Goal: Task Accomplishment & Management: Use online tool/utility

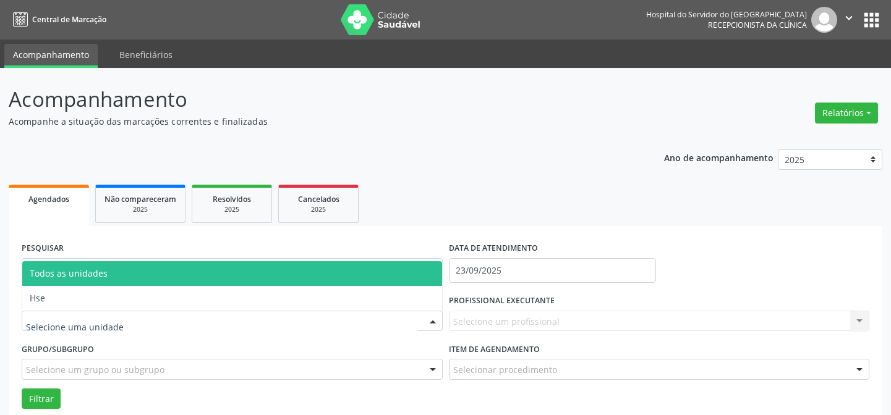
click at [60, 330] on div at bounding box center [232, 321] width 421 height 21
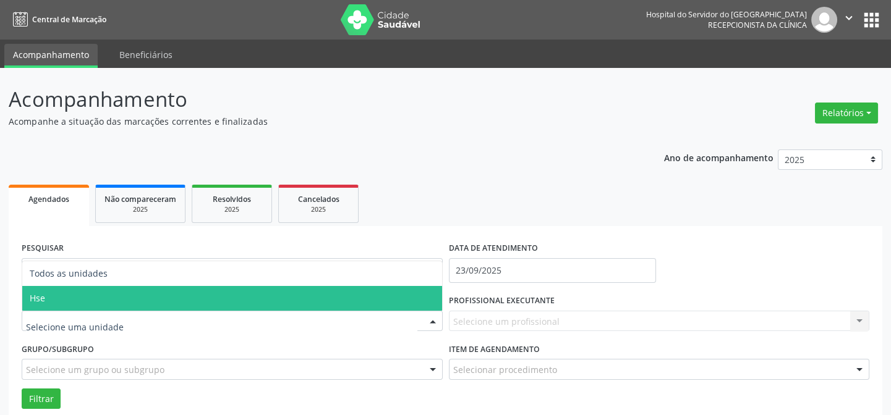
click at [64, 304] on span "Hse" at bounding box center [232, 298] width 420 height 25
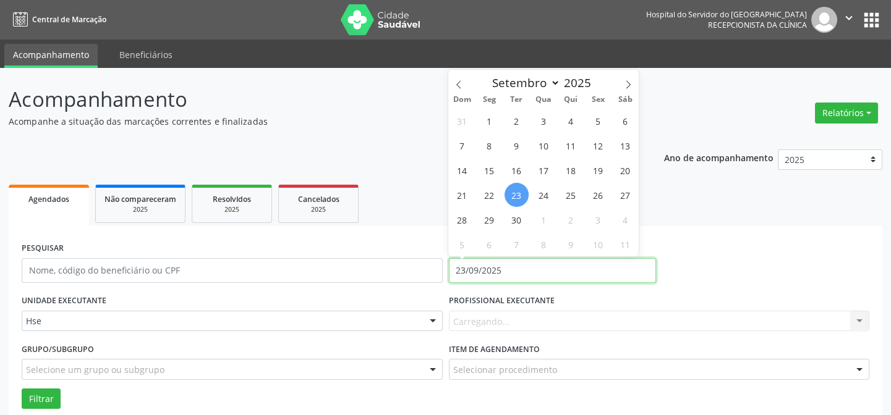
click at [503, 269] on input "23/09/2025" at bounding box center [552, 270] width 207 height 25
click at [513, 197] on span "23" at bounding box center [516, 195] width 24 height 24
type input "23/09/2025"
click at [513, 197] on span "23" at bounding box center [516, 195] width 24 height 24
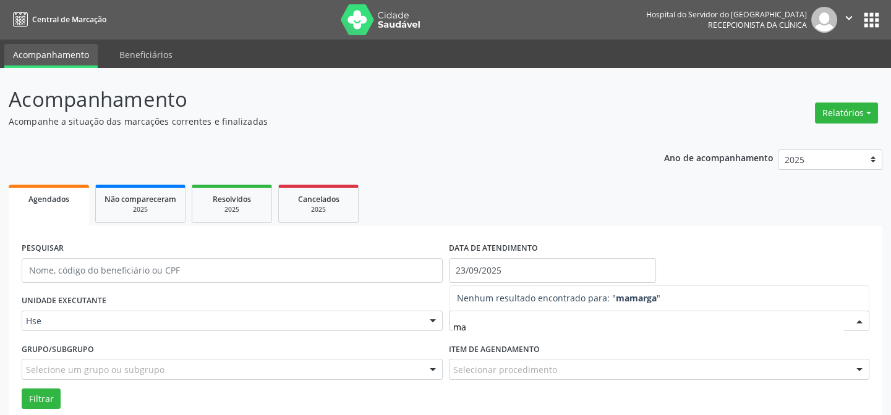
type input "m"
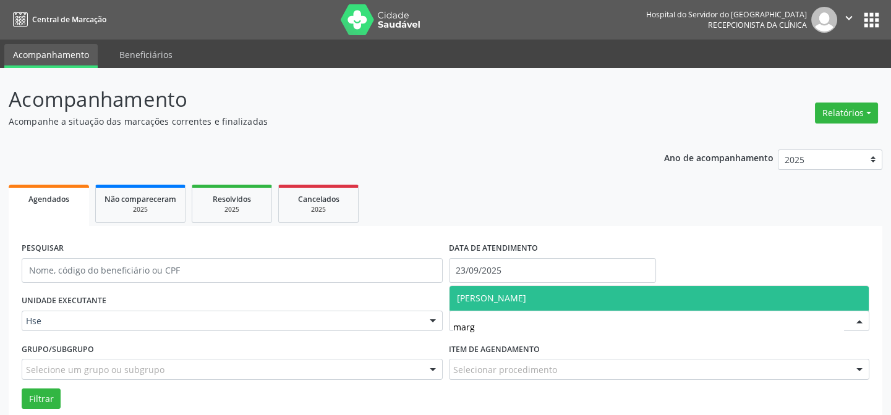
type input "marga"
click at [482, 287] on span "[PERSON_NAME]" at bounding box center [659, 298] width 420 height 25
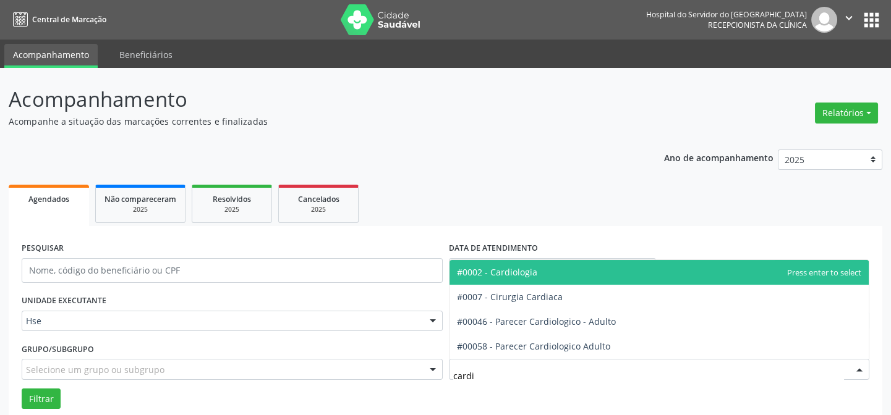
type input "cardio"
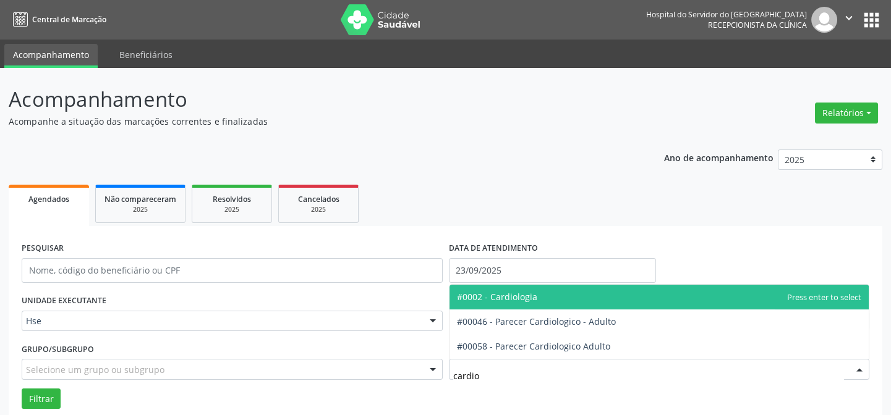
click at [508, 295] on span "#0002 - Cardiologia" at bounding box center [497, 297] width 80 height 12
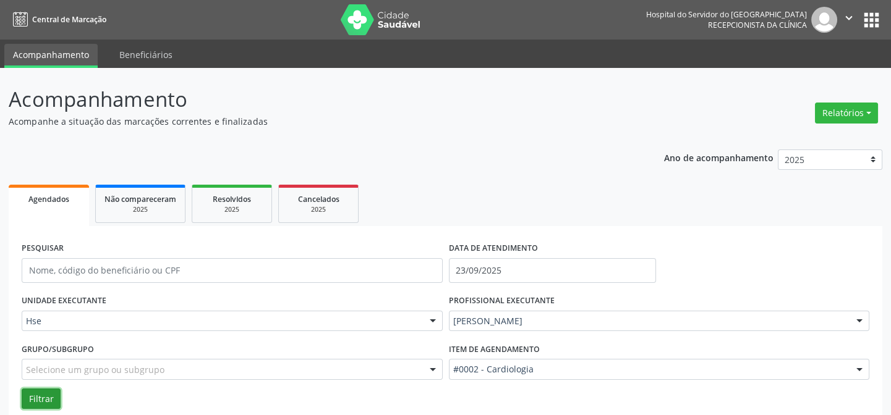
click at [54, 399] on button "Filtrar" at bounding box center [41, 399] width 39 height 21
click at [46, 402] on button "Filtrar" at bounding box center [41, 399] width 39 height 21
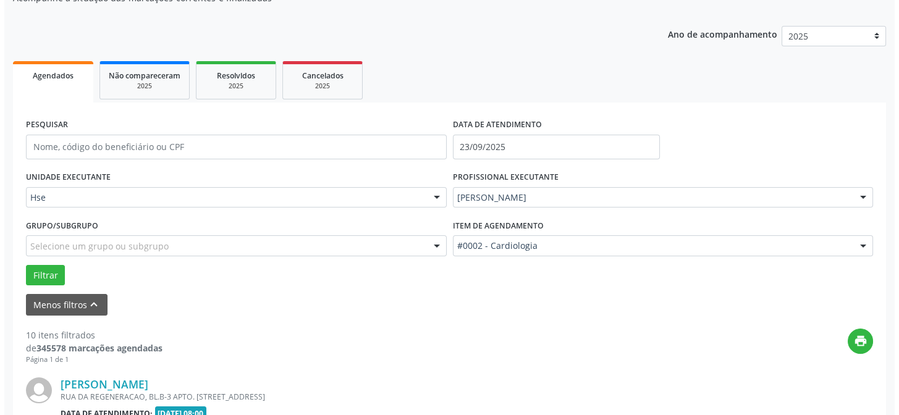
scroll to position [348, 0]
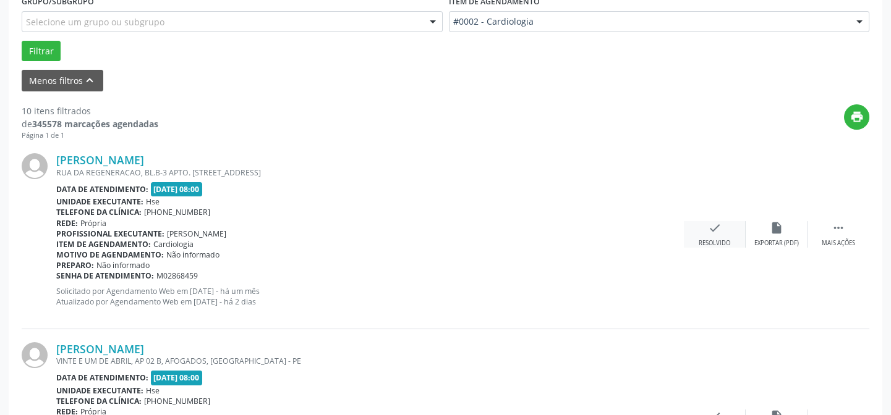
click at [714, 242] on div "Resolvido" at bounding box center [715, 243] width 32 height 9
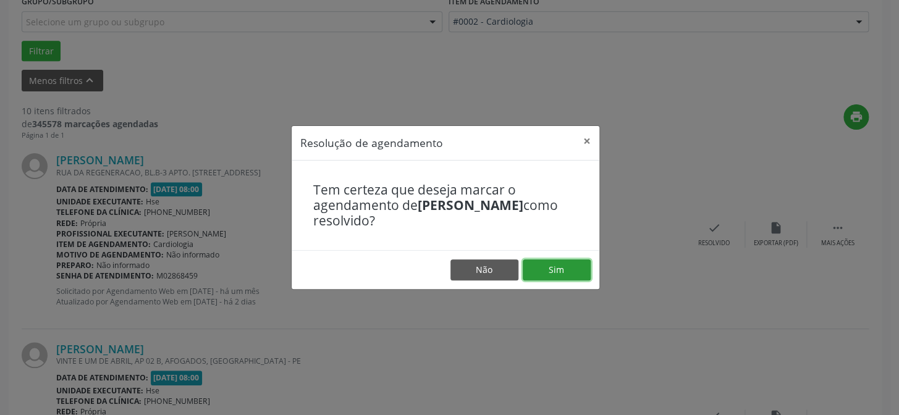
click at [552, 266] on button "Sim" at bounding box center [557, 270] width 68 height 21
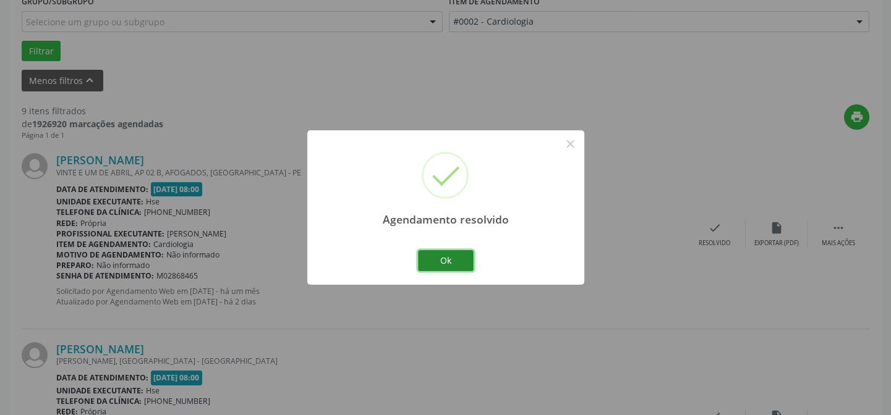
click at [447, 256] on button "Ok" at bounding box center [446, 260] width 56 height 21
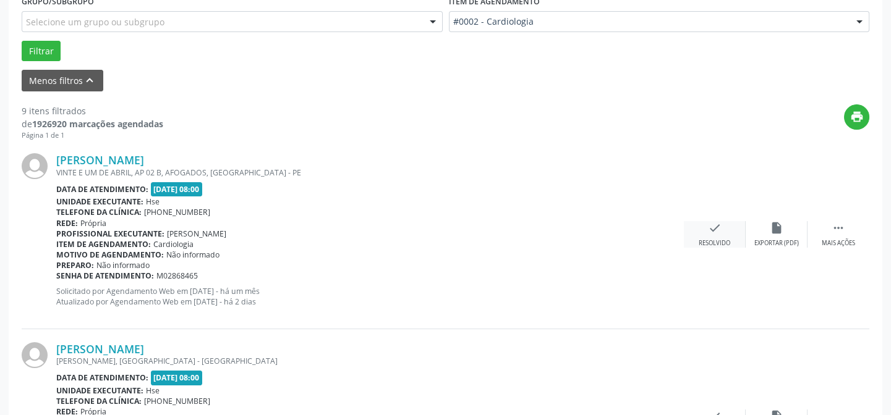
click at [716, 239] on div "Resolvido" at bounding box center [715, 243] width 32 height 9
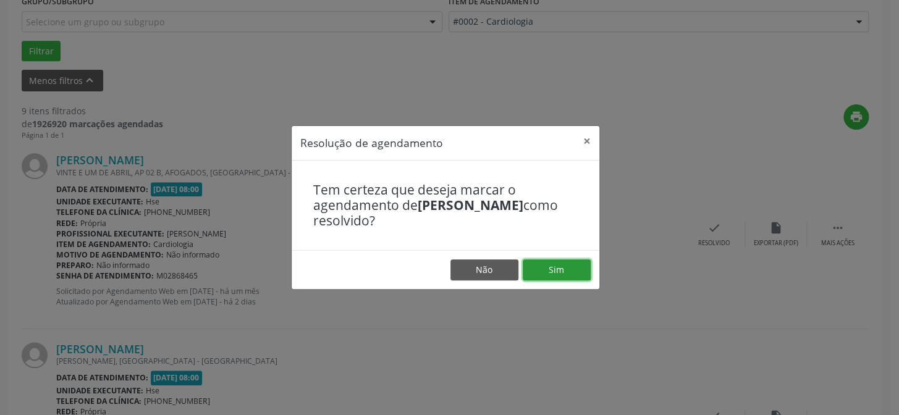
click at [563, 260] on button "Sim" at bounding box center [557, 270] width 68 height 21
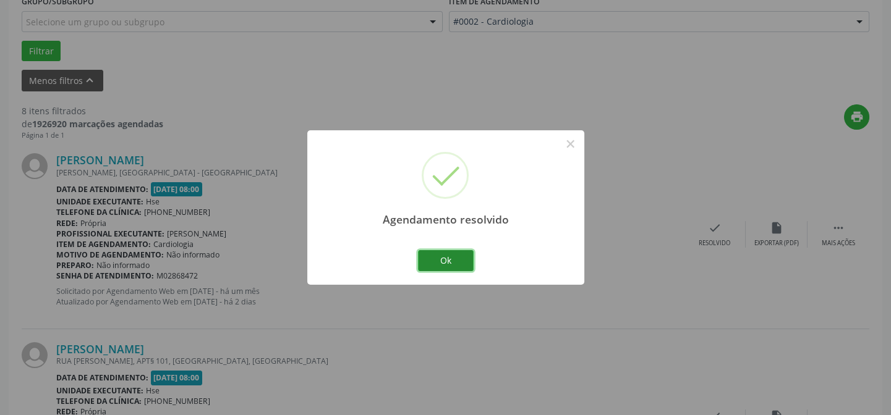
click at [436, 260] on button "Ok" at bounding box center [446, 260] width 56 height 21
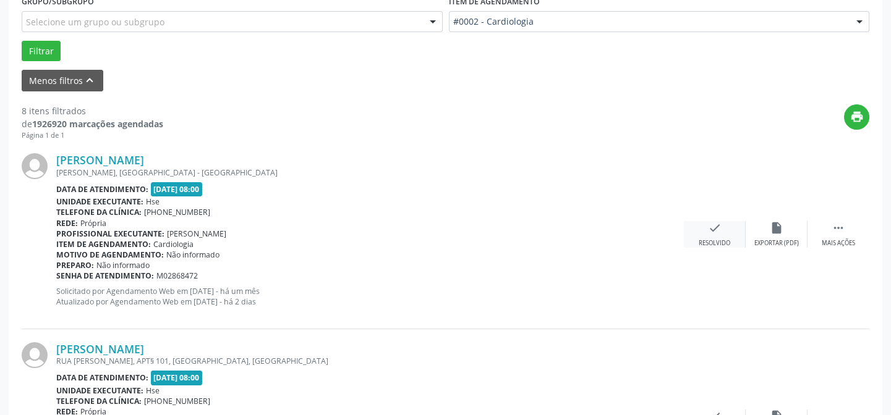
click at [718, 234] on icon "check" at bounding box center [715, 228] width 14 height 14
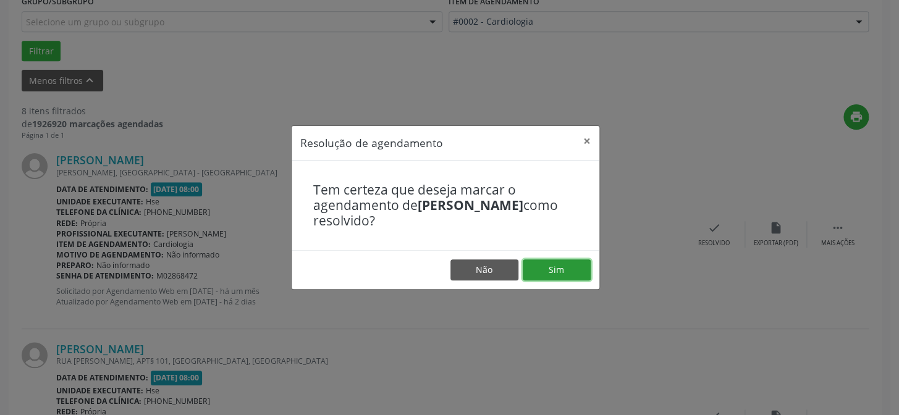
click at [567, 266] on button "Sim" at bounding box center [557, 270] width 68 height 21
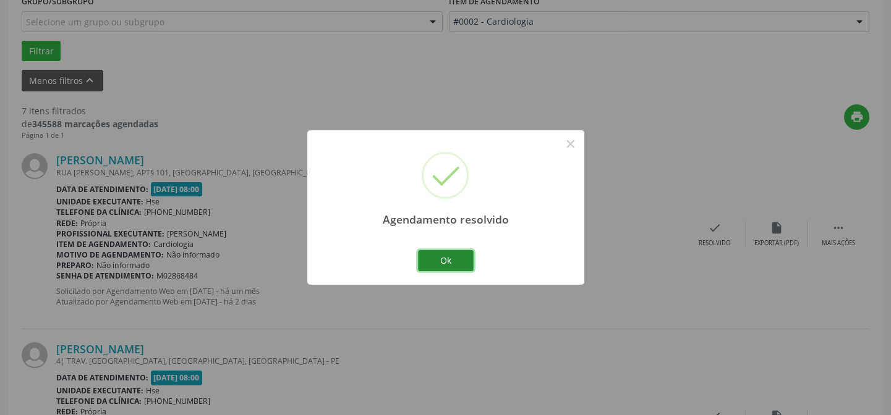
click at [444, 260] on button "Ok" at bounding box center [446, 260] width 56 height 21
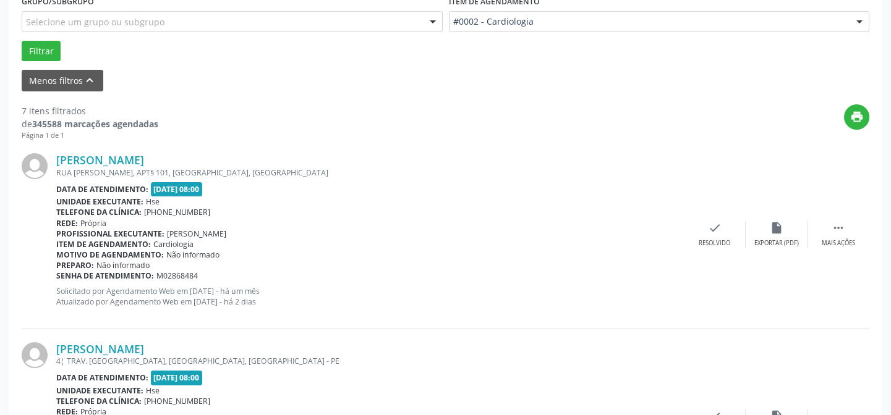
click at [724, 247] on div "[PERSON_NAME] [GEOGRAPHIC_DATA][PERSON_NAME], APT§ 101, [GEOGRAPHIC_DATA], [GEO…" at bounding box center [446, 234] width 848 height 189
click at [710, 232] on icon "check" at bounding box center [715, 228] width 14 height 14
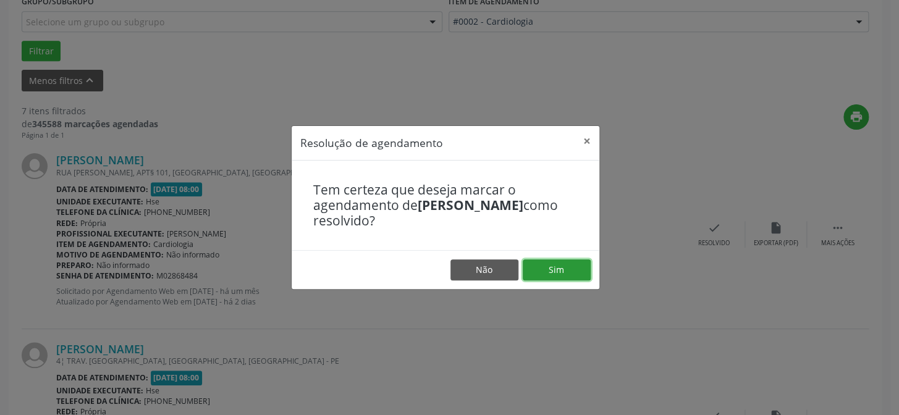
click at [571, 263] on button "Sim" at bounding box center [557, 270] width 68 height 21
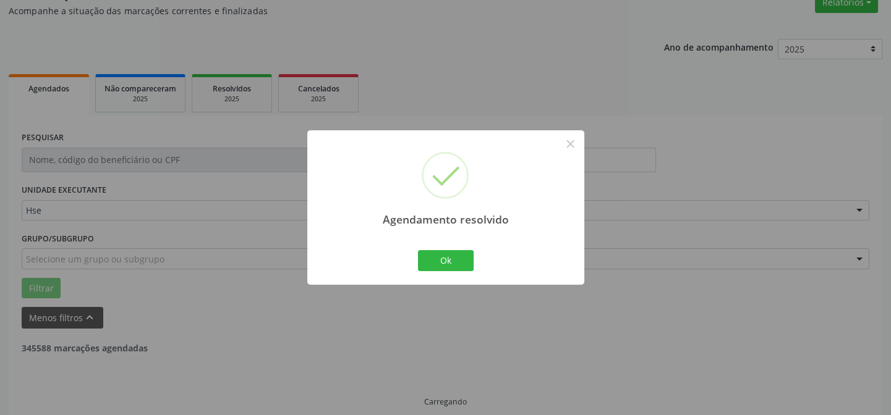
scroll to position [124, 0]
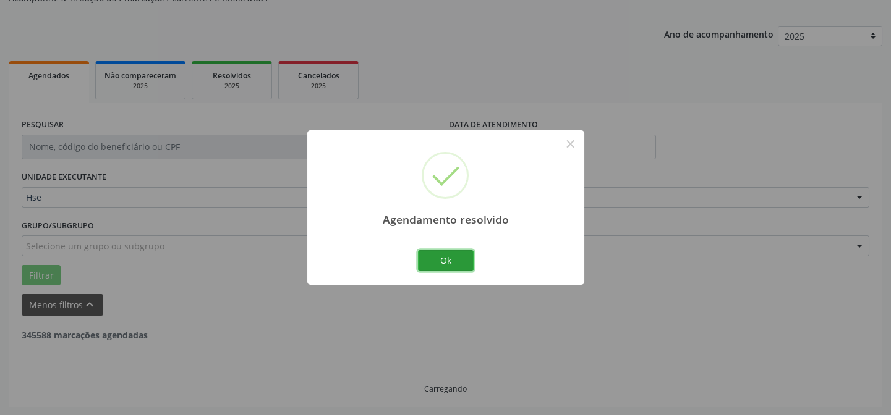
click at [444, 261] on button "Ok" at bounding box center [446, 260] width 56 height 21
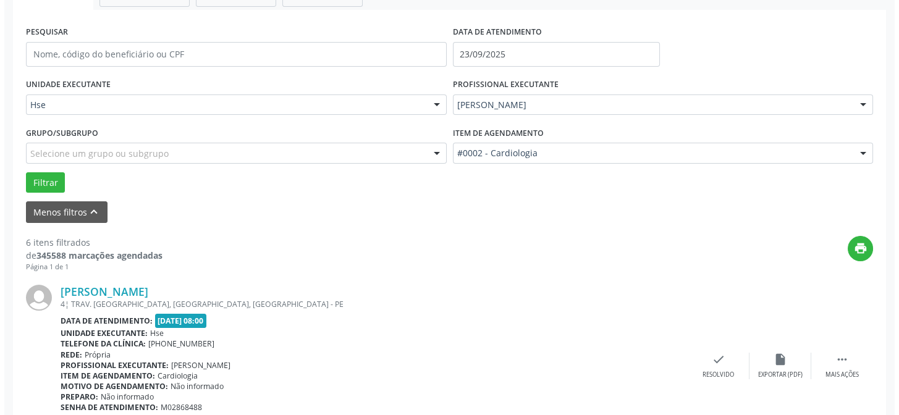
scroll to position [236, 0]
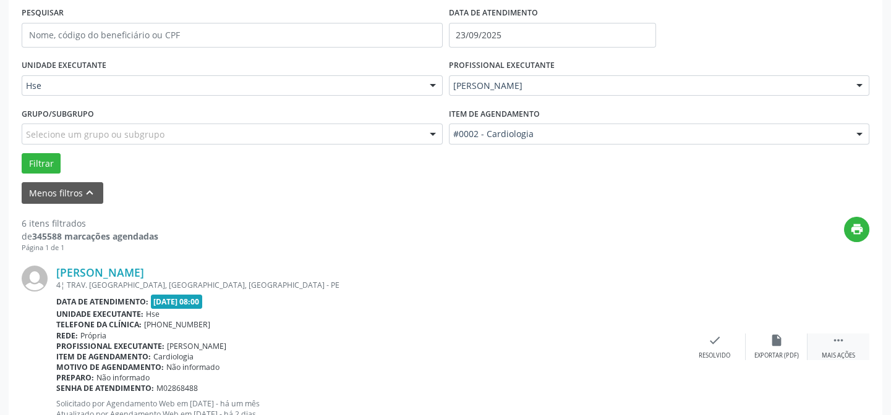
click at [842, 346] on icon "" at bounding box center [838, 341] width 14 height 14
click at [539, 358] on div "Resolvido" at bounding box center [529, 356] width 32 height 9
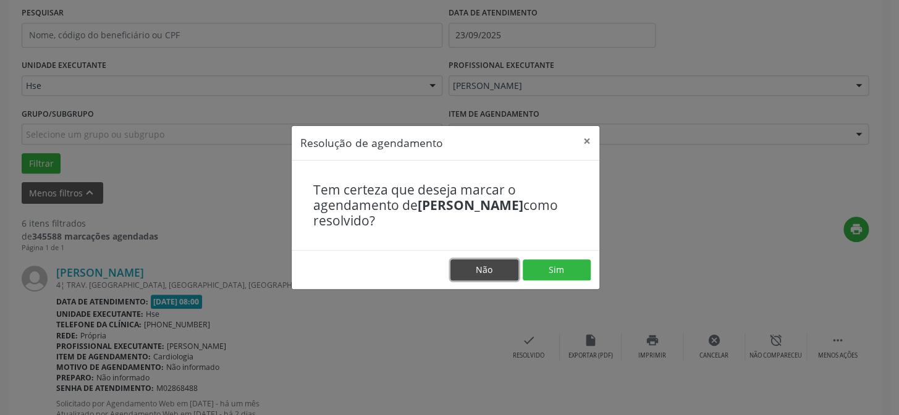
click at [487, 274] on button "Não" at bounding box center [485, 270] width 68 height 21
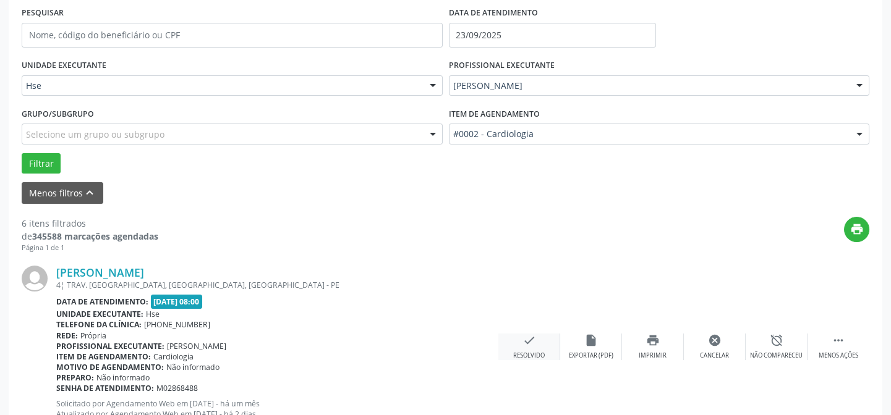
click at [531, 347] on div "check Resolvido" at bounding box center [529, 347] width 62 height 27
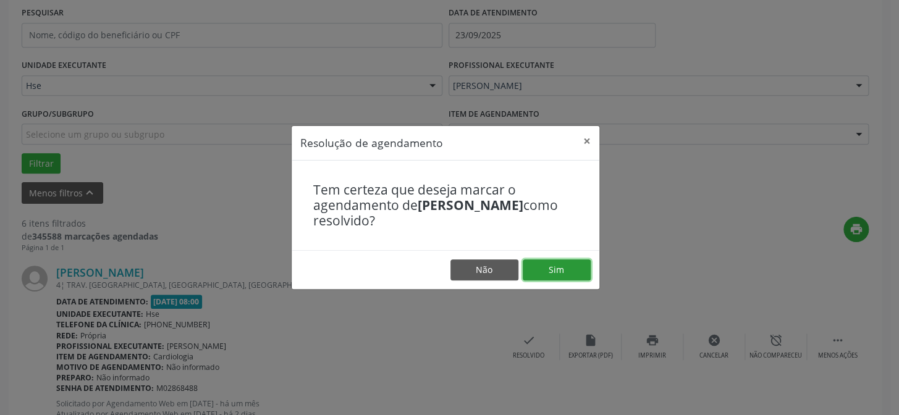
click at [561, 271] on button "Sim" at bounding box center [557, 270] width 68 height 21
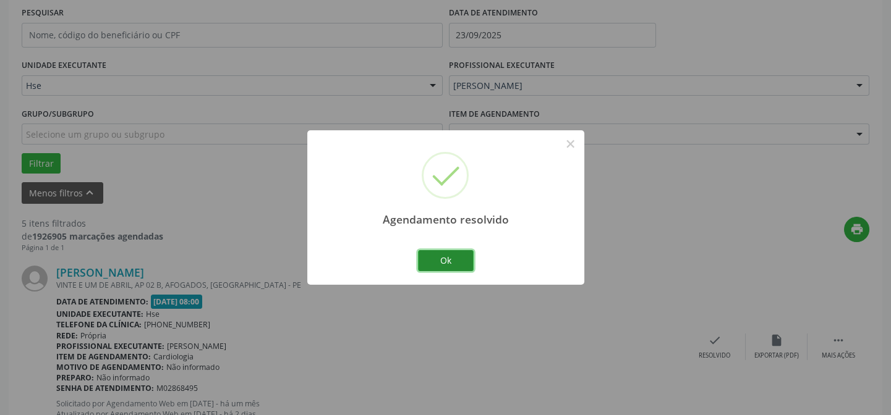
click at [445, 260] on button "Ok" at bounding box center [446, 260] width 56 height 21
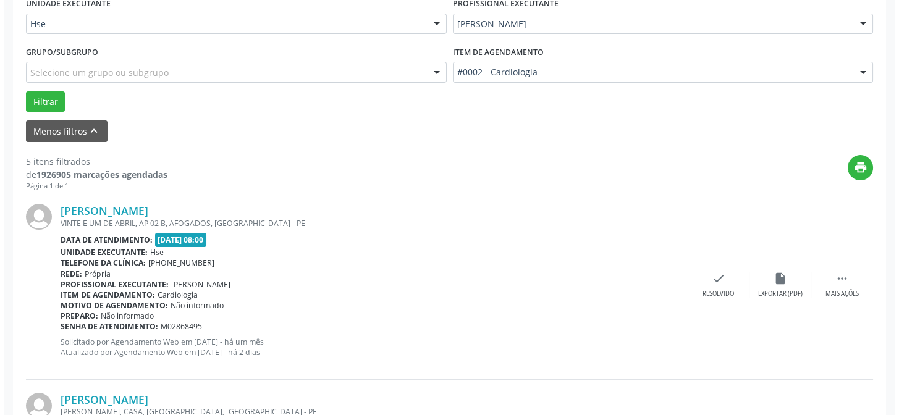
scroll to position [404, 0]
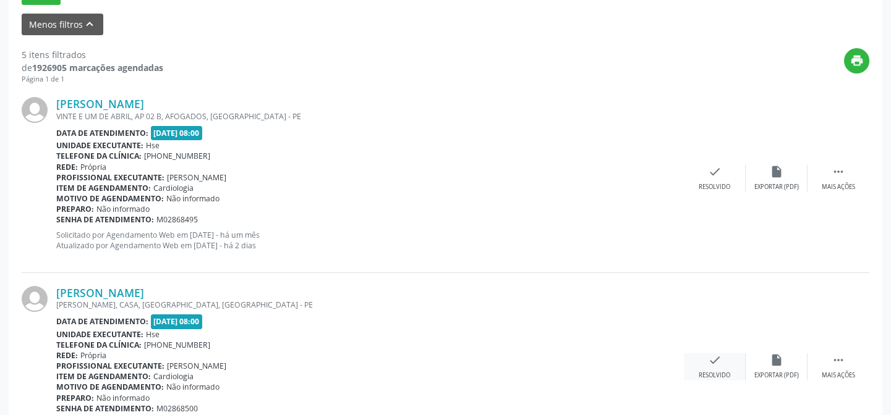
click at [716, 372] on div "Resolvido" at bounding box center [715, 376] width 32 height 9
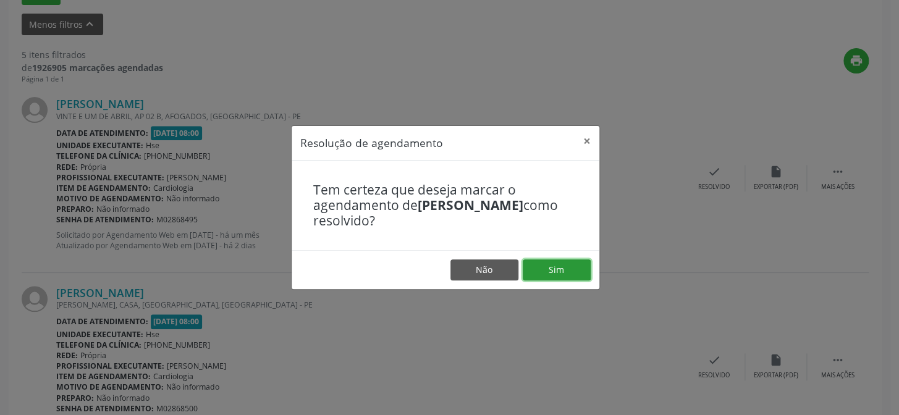
click at [559, 265] on button "Sim" at bounding box center [557, 270] width 68 height 21
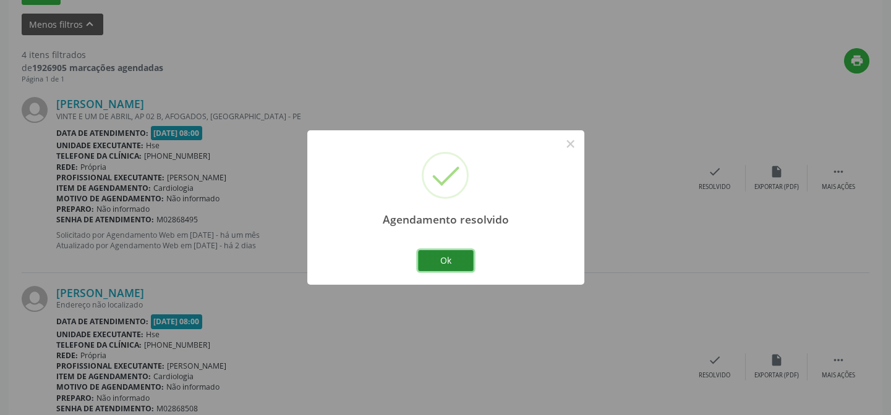
click at [452, 258] on button "Ok" at bounding box center [446, 260] width 56 height 21
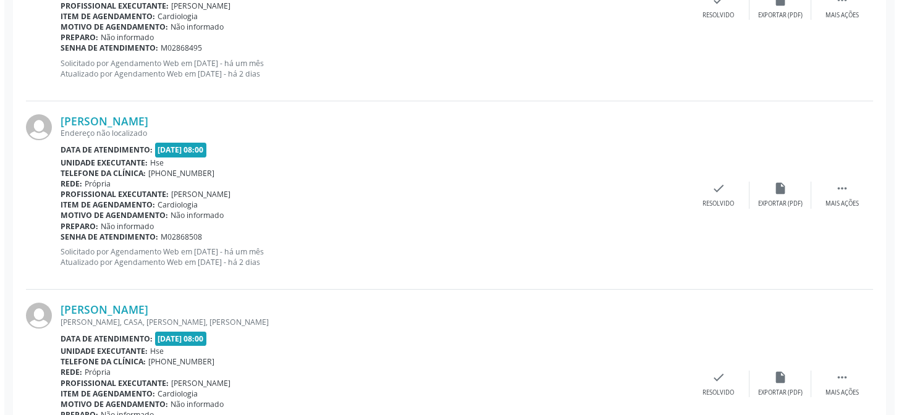
scroll to position [629, 0]
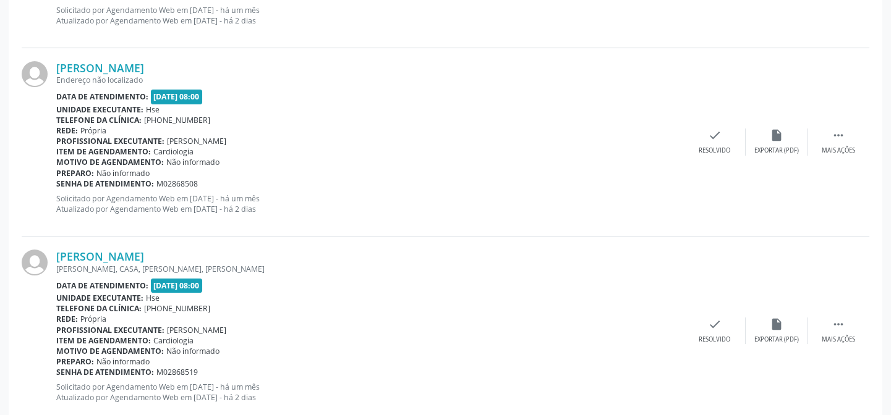
click at [719, 156] on div "[PERSON_NAME] Endereço não localizado Data de atendimento: [DATE] 08:00 Unidade…" at bounding box center [446, 142] width 848 height 189
click at [713, 142] on div "check Resolvido" at bounding box center [715, 142] width 62 height 27
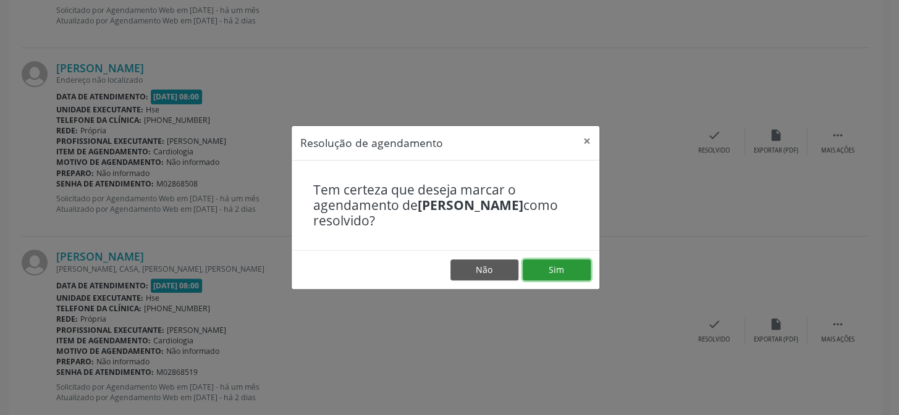
click at [539, 264] on button "Sim" at bounding box center [557, 270] width 68 height 21
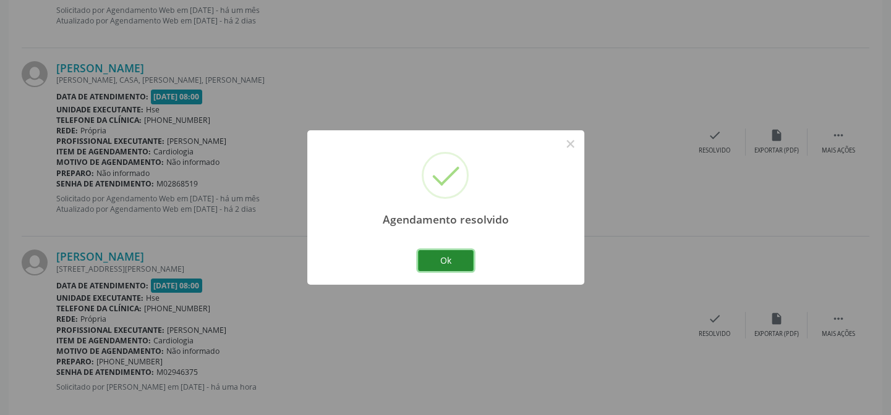
click at [451, 262] on button "Ok" at bounding box center [446, 260] width 56 height 21
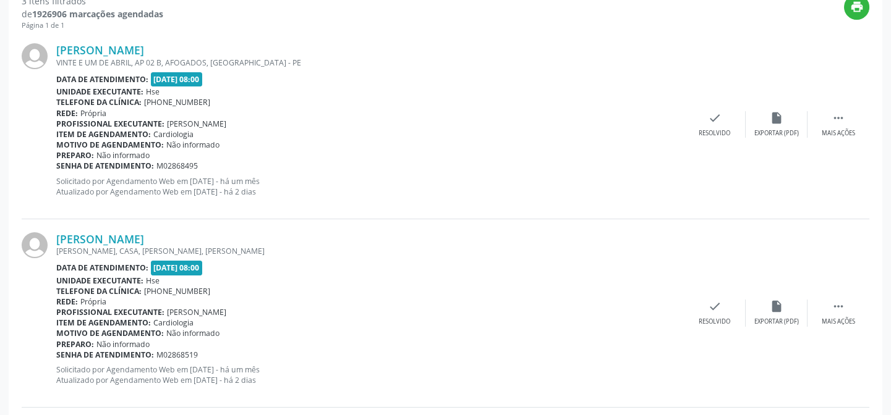
scroll to position [424, 0]
